Goal: Task Accomplishment & Management: Complete application form

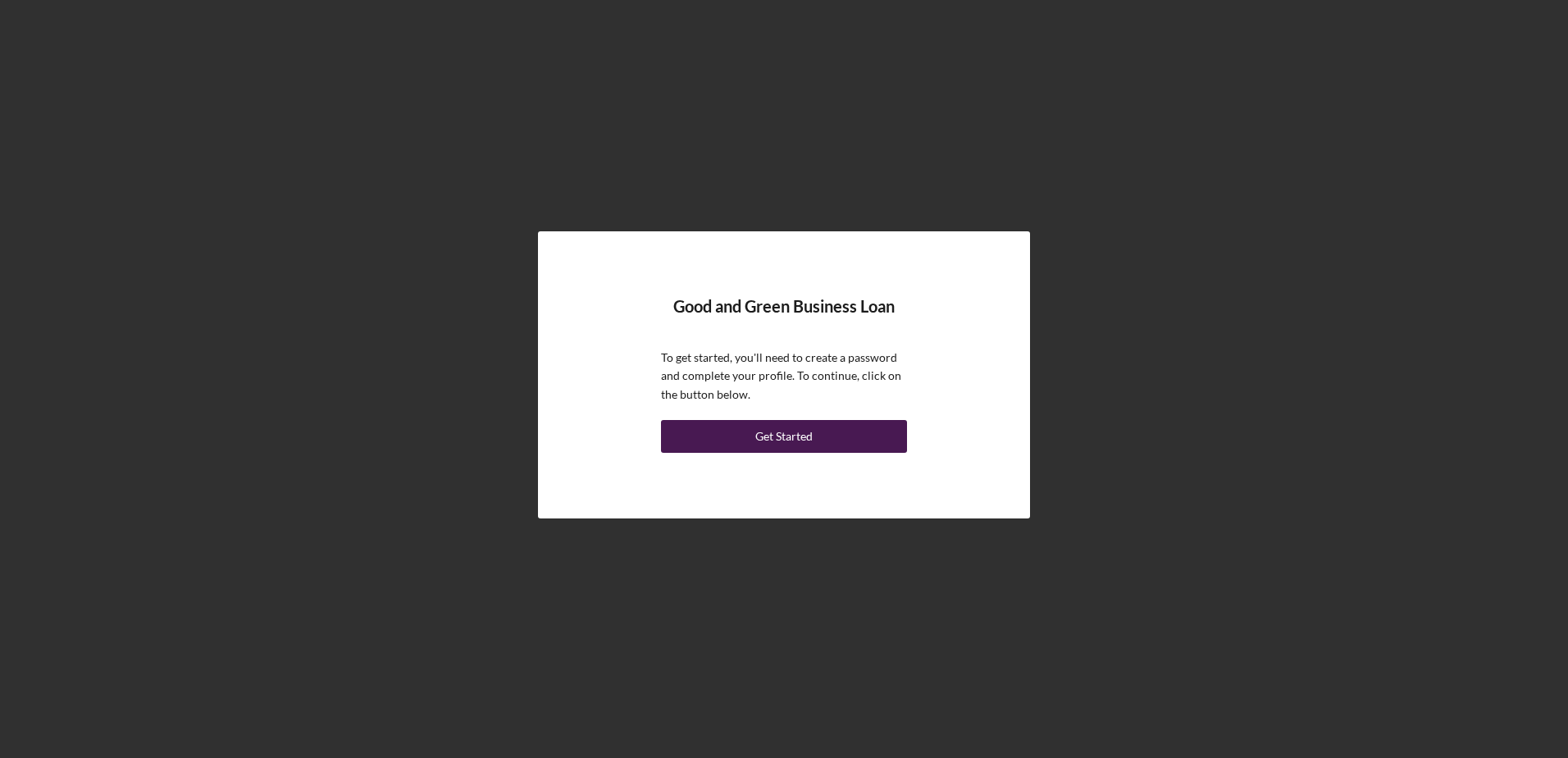
click at [784, 425] on div "Get Started" at bounding box center [784, 435] width 57 height 33
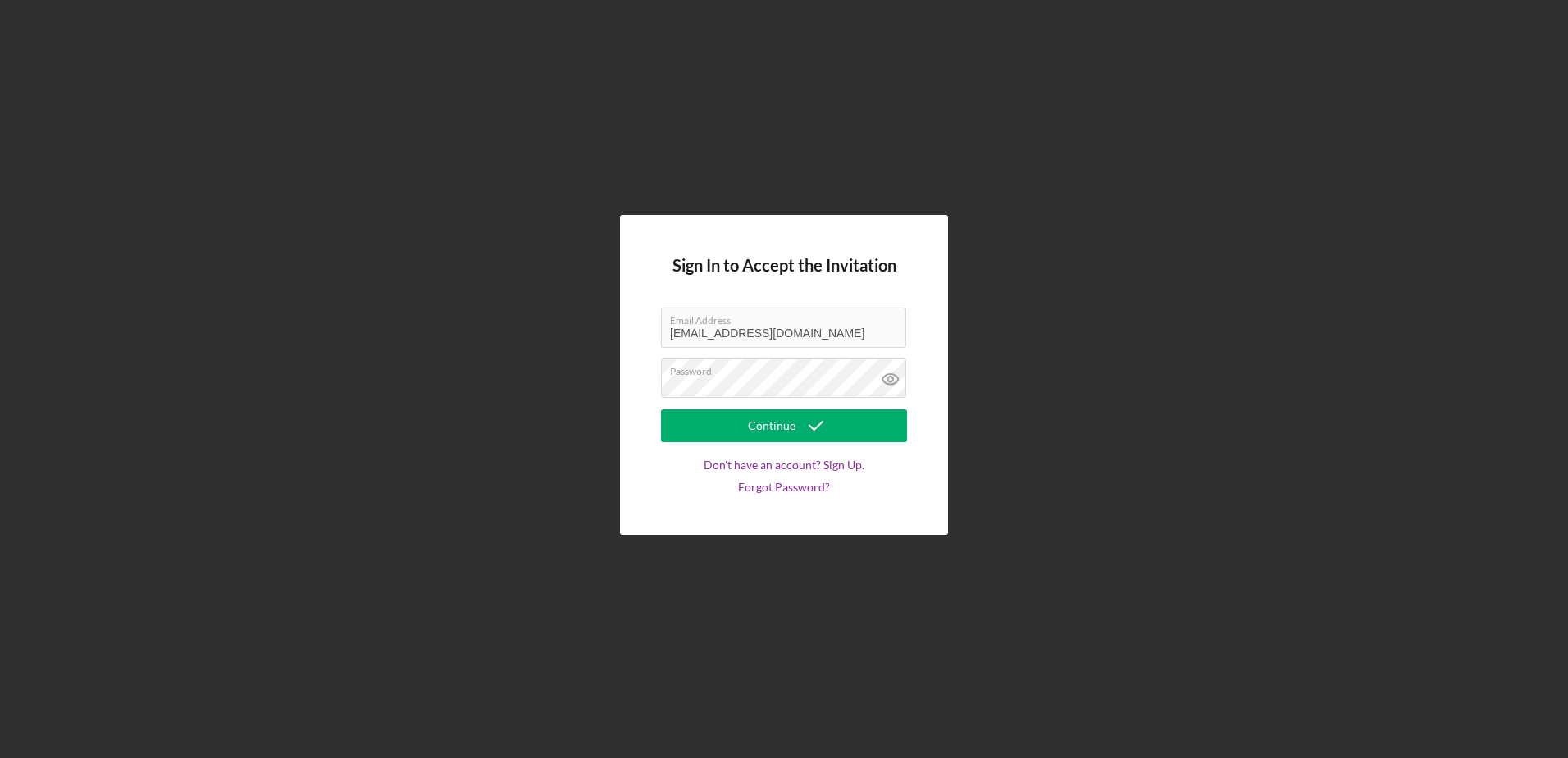
click at [784, 425] on div "Continue" at bounding box center [771, 425] width 48 height 33
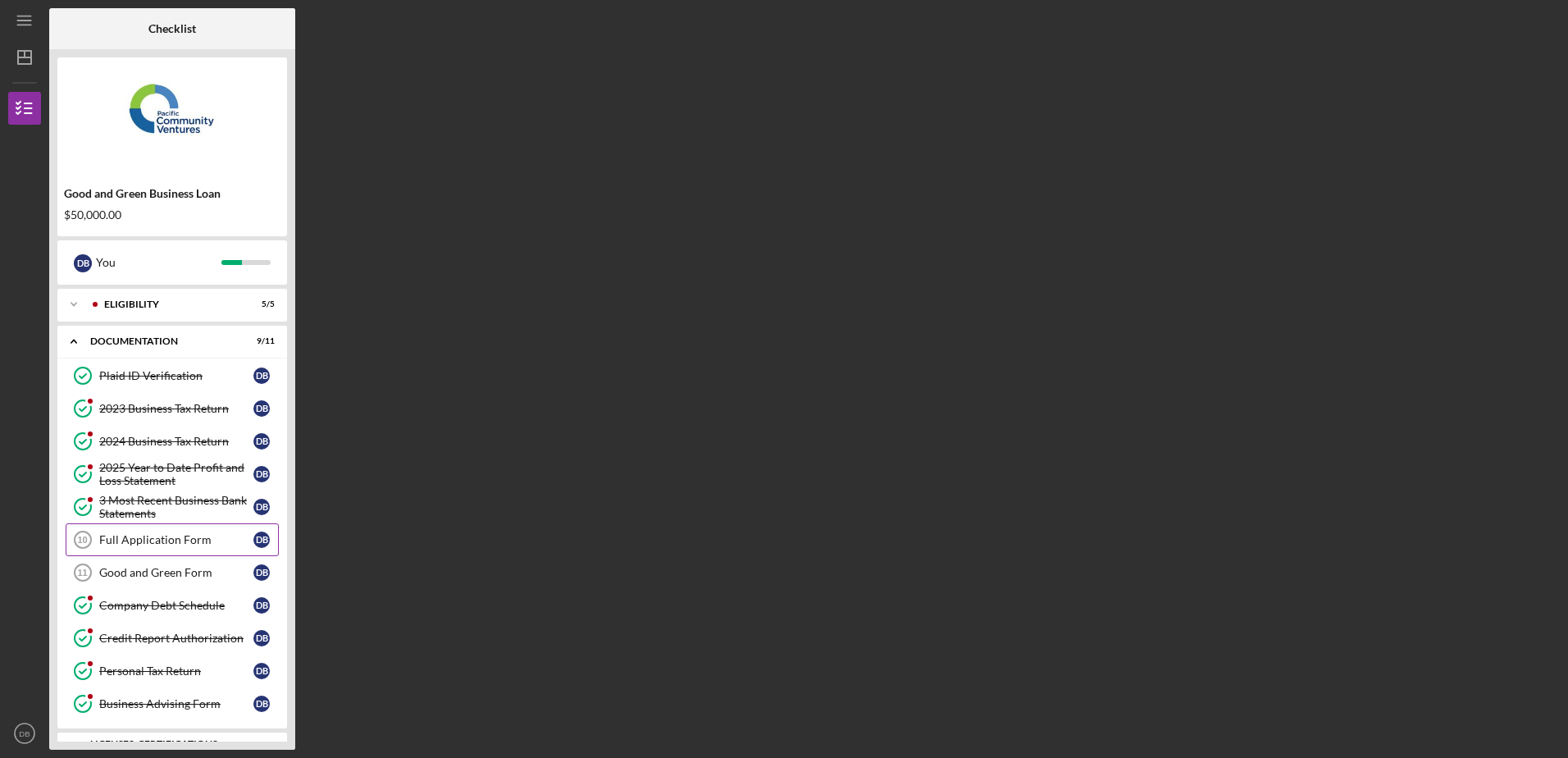
click at [206, 542] on div "Full Application Form" at bounding box center [177, 540] width 154 height 13
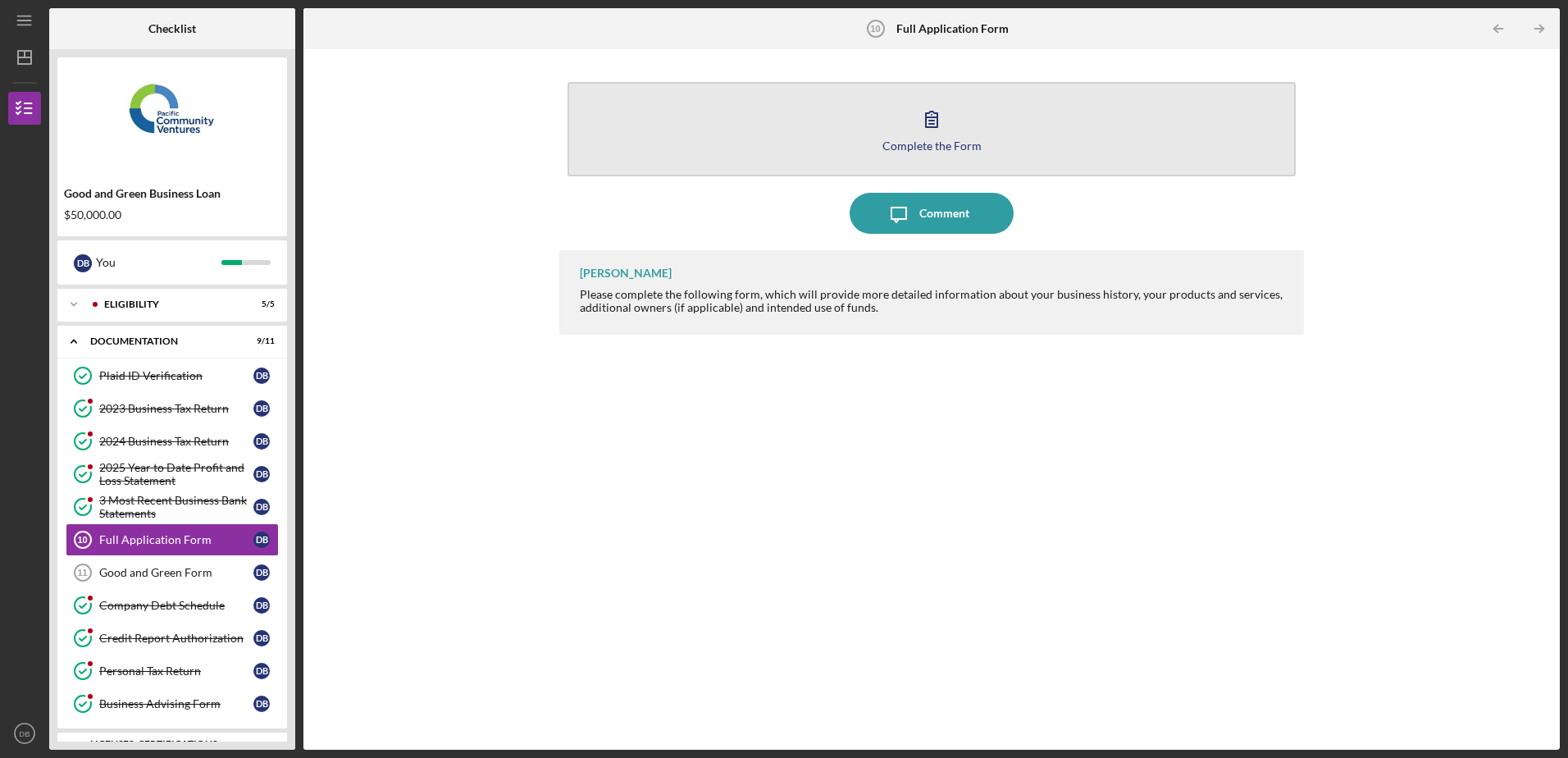
click at [947, 139] on div "Complete the Form" at bounding box center [932, 145] width 100 height 12
